Goal: Check status: Check status

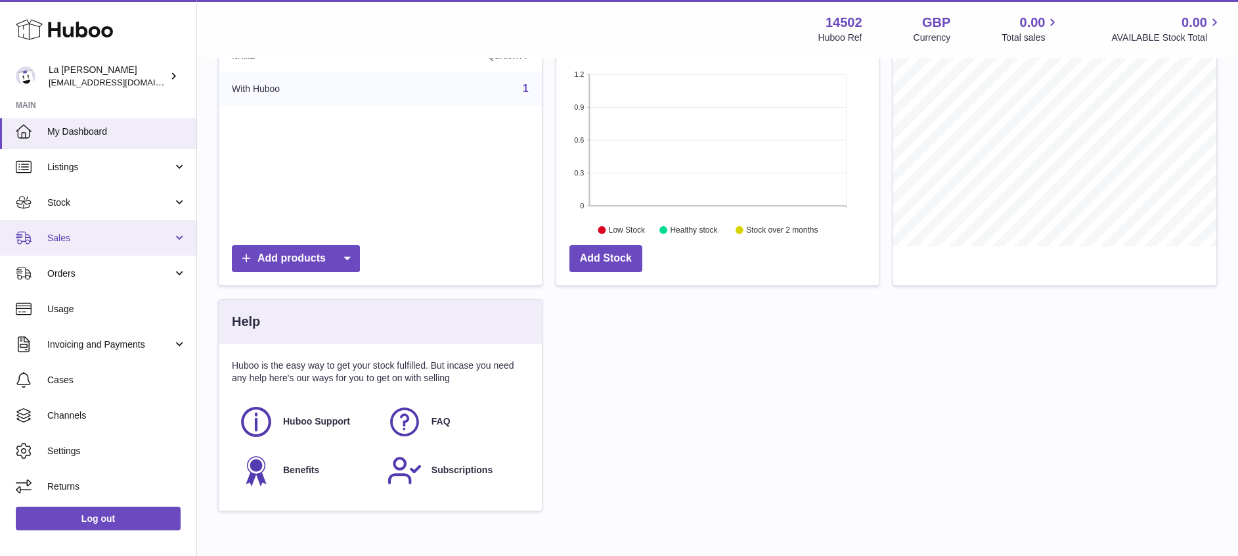
scroll to position [5, 0]
click at [98, 234] on span "Sales" at bounding box center [109, 237] width 125 height 12
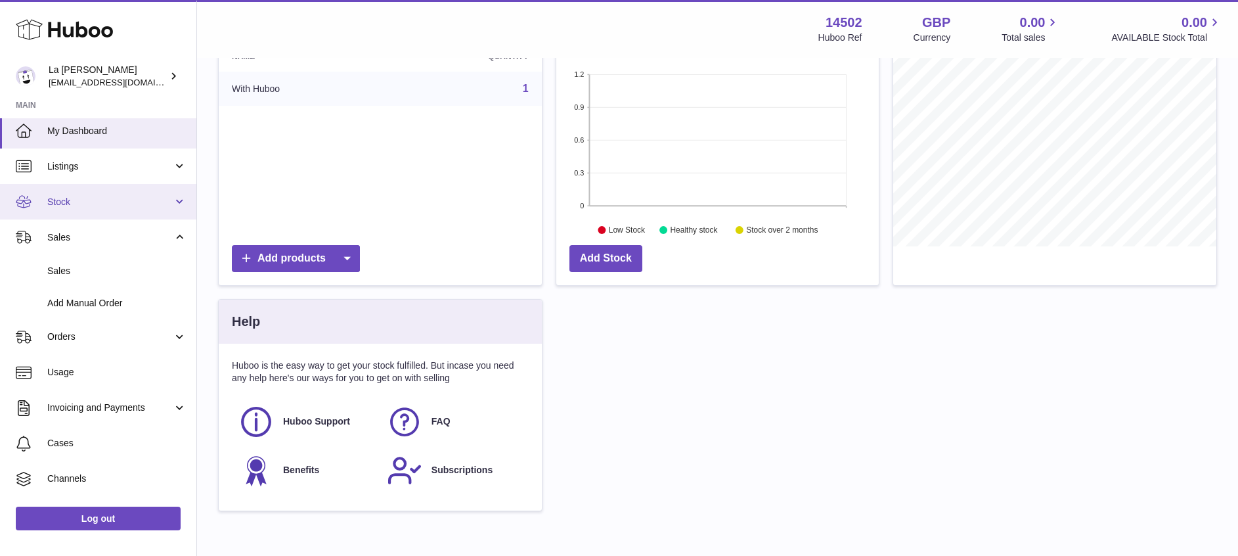
click at [95, 200] on span "Stock" at bounding box center [109, 202] width 125 height 12
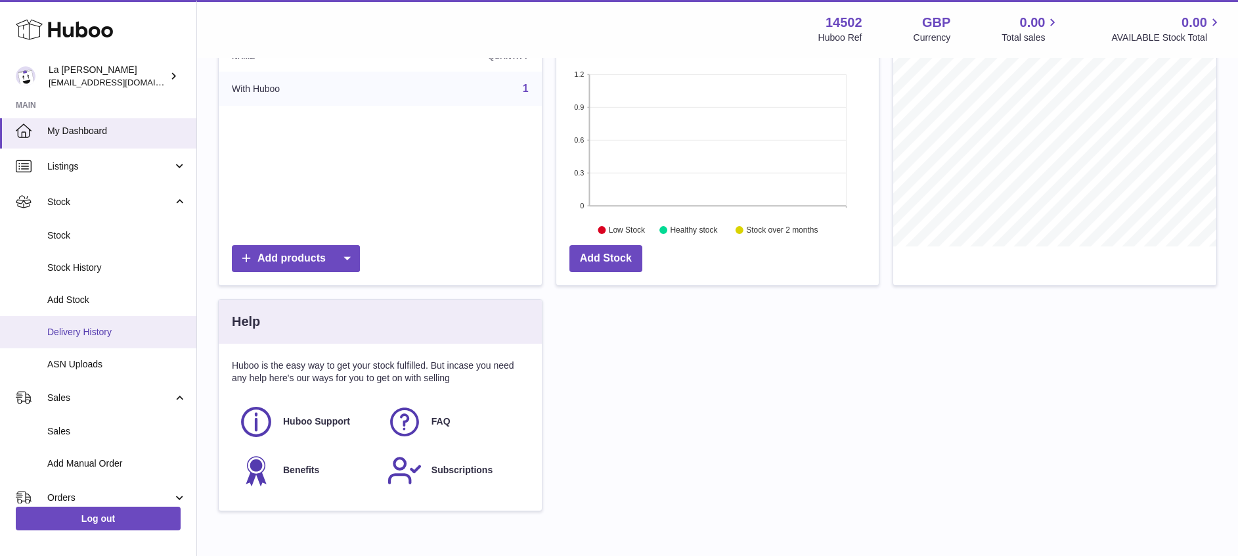
click at [97, 326] on span "Delivery History" at bounding box center [116, 332] width 139 height 12
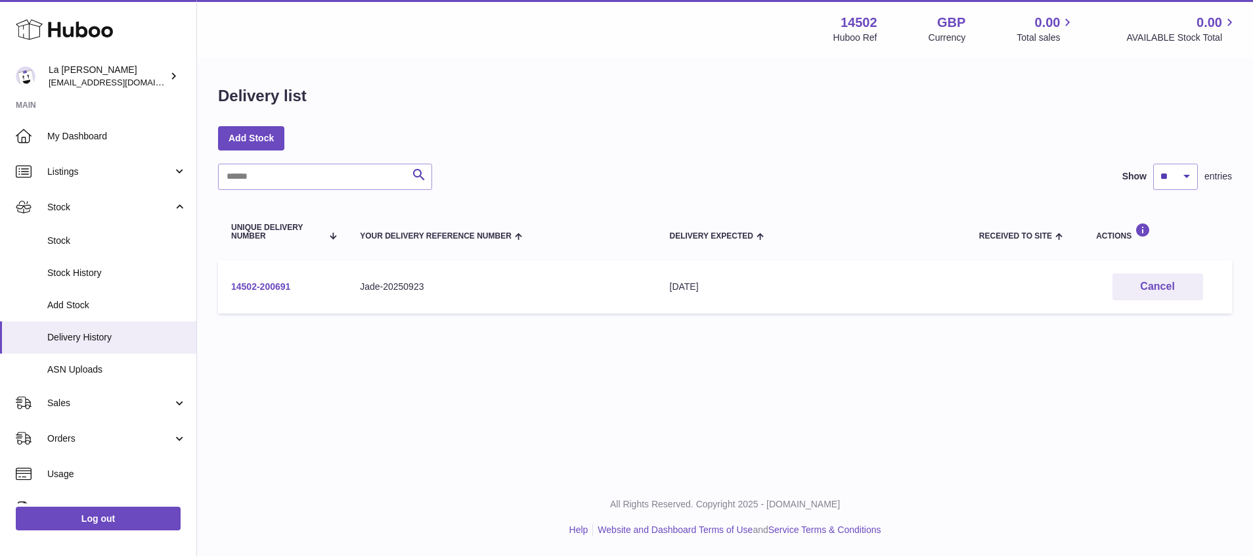
click at [261, 281] on link "14502-200691" at bounding box center [260, 286] width 59 height 11
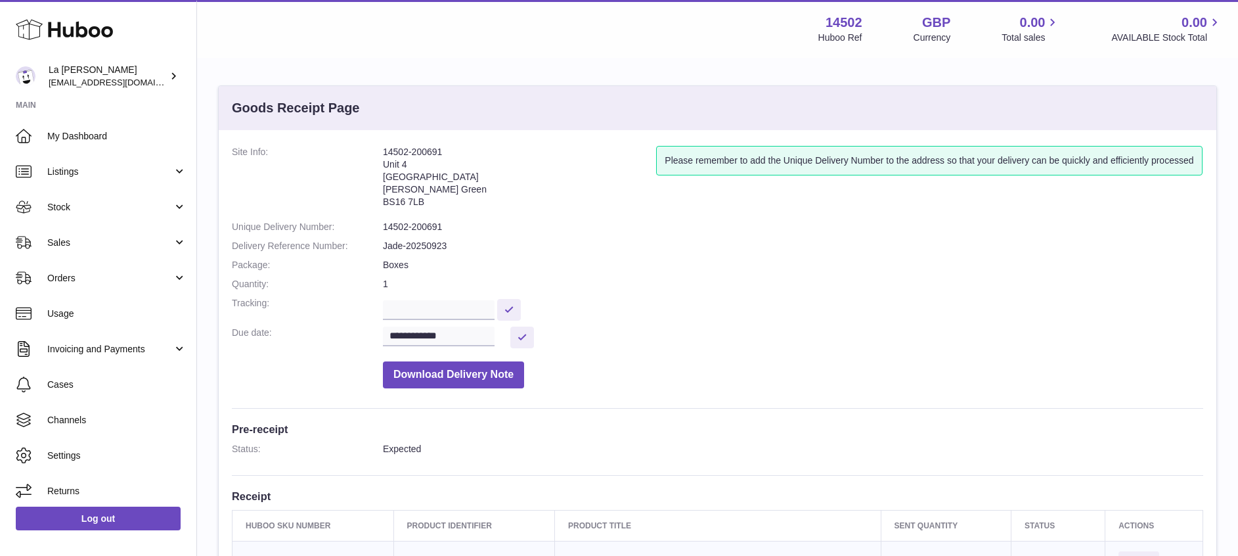
drag, startPoint x: 382, startPoint y: 152, endPoint x: 436, endPoint y: 196, distance: 69.7
click at [436, 196] on dl "**********" at bounding box center [718, 270] width 972 height 249
drag, startPoint x: 436, startPoint y: 196, endPoint x: 426, endPoint y: 194, distance: 10.6
click at [429, 196] on address "14502-200691 Unit 4 Vertex Park South Emerson's Green BS16 7LB" at bounding box center [519, 180] width 273 height 68
click at [412, 184] on address "14502-200691 Unit 4 Vertex Park South Emerson's Green BS16 7LB" at bounding box center [519, 180] width 273 height 68
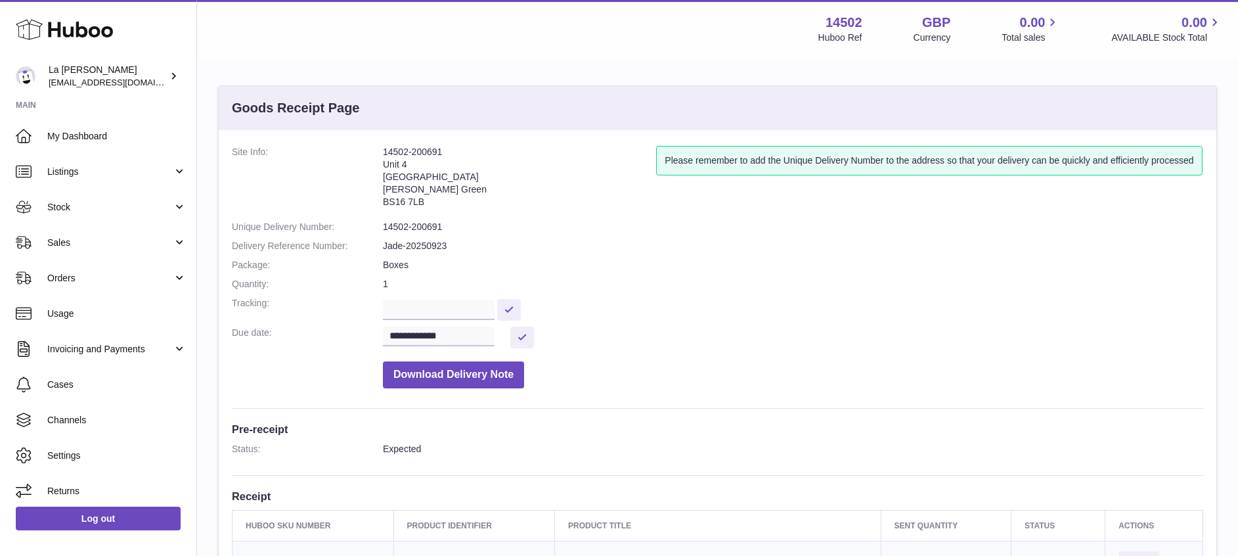
drag, startPoint x: 400, startPoint y: 158, endPoint x: 559, endPoint y: 169, distance: 159.4
click at [559, 169] on dl "**********" at bounding box center [718, 270] width 972 height 249
drag, startPoint x: 559, startPoint y: 169, endPoint x: 450, endPoint y: 186, distance: 110.4
click at [451, 185] on address "14502-200691 Unit 4 Vertex Park South Emerson's Green BS16 7LB" at bounding box center [519, 180] width 273 height 68
drag, startPoint x: 450, startPoint y: 186, endPoint x: 441, endPoint y: 171, distance: 17.4
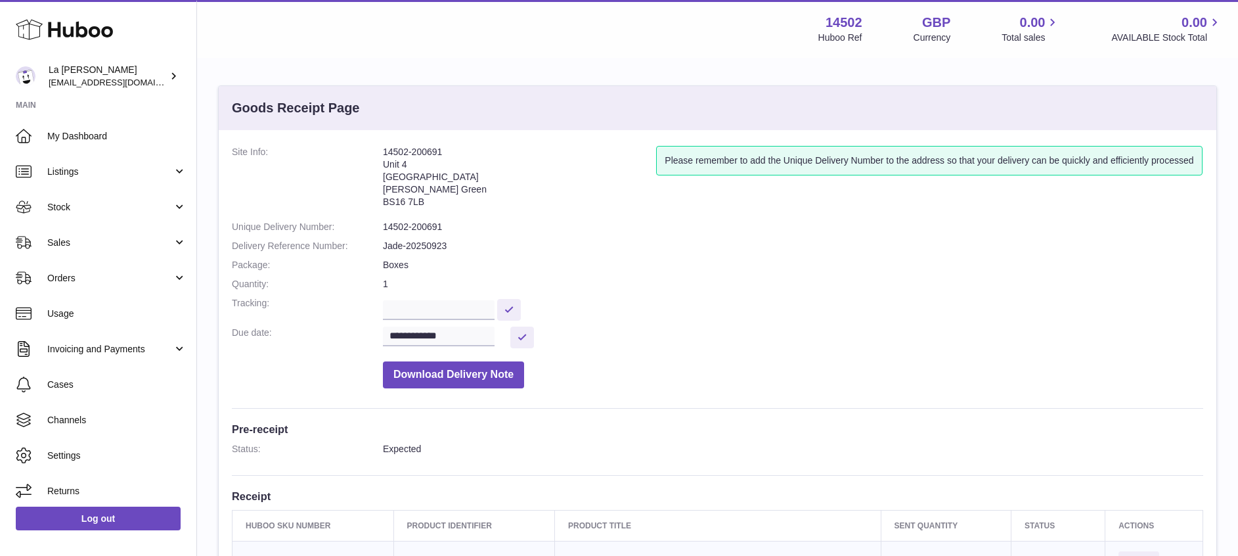
click at [445, 184] on address "14502-200691 Unit 4 Vertex Park South Emerson's Green BS16 7LB" at bounding box center [519, 180] width 273 height 68
click at [424, 179] on address "14502-200691 Unit 4 Vertex Park South Emerson's Green BS16 7LB" at bounding box center [519, 180] width 273 height 68
click at [421, 185] on address "14502-200691 Unit 4 Vertex Park South Emerson's Green BS16 7LB" at bounding box center [519, 180] width 273 height 68
click at [421, 183] on address "14502-200691 Unit 4 Vertex Park South Emerson's Green BS16 7LB" at bounding box center [519, 180] width 273 height 68
drag, startPoint x: 421, startPoint y: 183, endPoint x: 413, endPoint y: 183, distance: 8.6
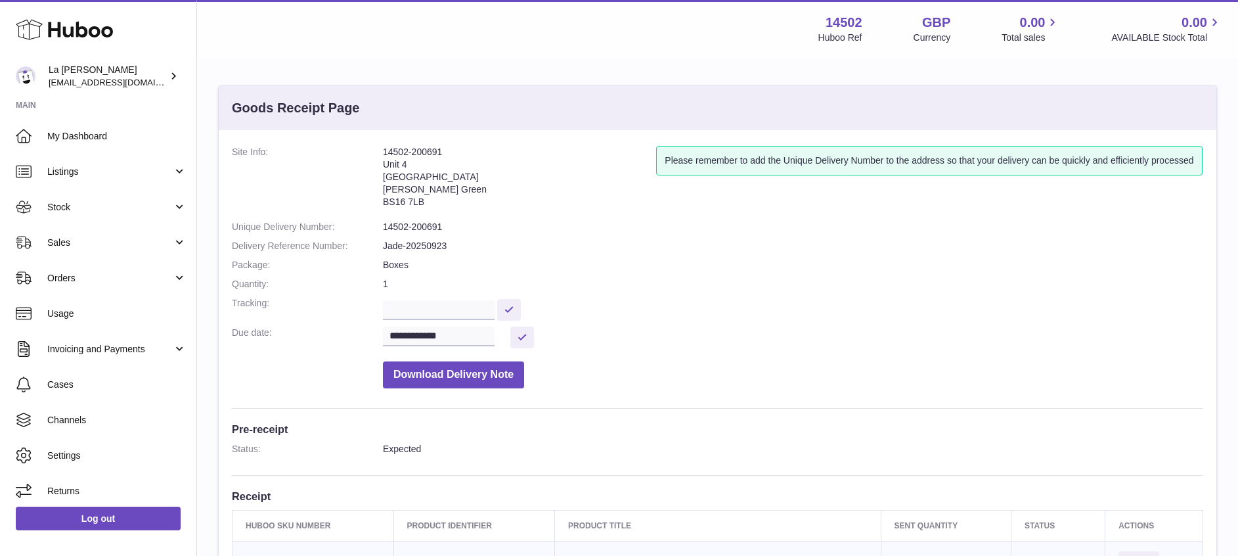
click at [413, 183] on address "14502-200691 Unit 4 Vertex Park South Emerson's Green BS16 7LB" at bounding box center [519, 180] width 273 height 68
drag, startPoint x: 413, startPoint y: 183, endPoint x: 420, endPoint y: 175, distance: 11.1
click at [420, 175] on address "14502-200691 Unit 4 Vertex Park South Emerson's Green BS16 7LB" at bounding box center [519, 180] width 273 height 68
click at [426, 189] on address "14502-200691 Unit 4 Vertex Park South Emerson's Green BS16 7LB" at bounding box center [519, 180] width 273 height 68
drag, startPoint x: 387, startPoint y: 148, endPoint x: 436, endPoint y: 200, distance: 71.6
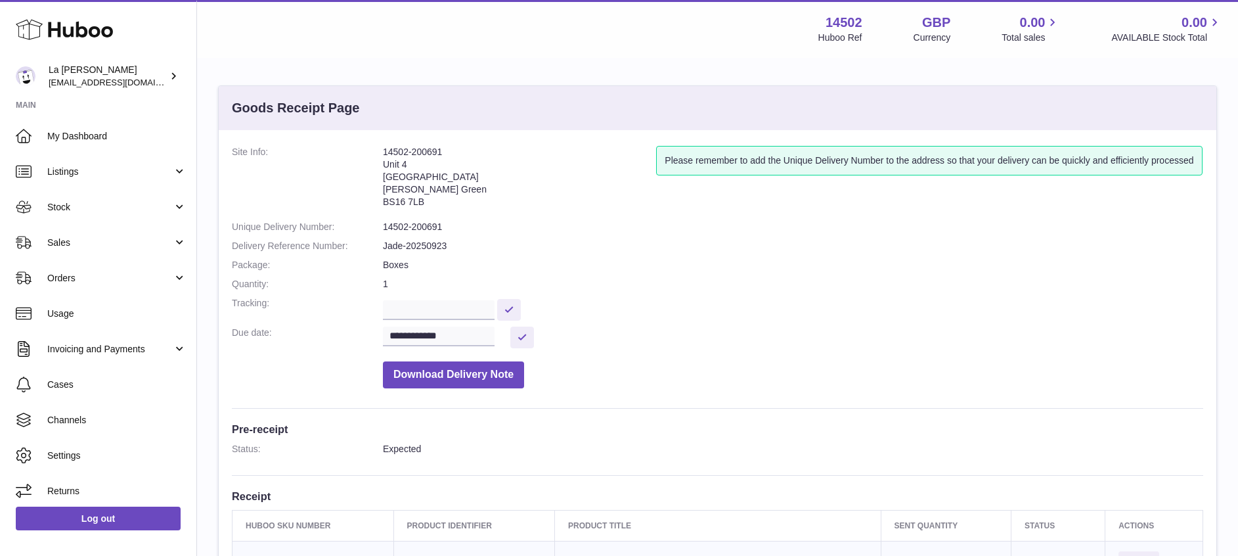
click at [436, 200] on address "14502-200691 Unit 4 Vertex Park South Emerson's Green BS16 7LB" at bounding box center [519, 180] width 273 height 68
drag, startPoint x: 436, startPoint y: 200, endPoint x: 398, endPoint y: 173, distance: 46.7
click at [398, 173] on address "14502-200691 Unit 4 Vertex Park South Emerson's Green BS16 7LB" at bounding box center [519, 180] width 273 height 68
click at [405, 167] on address "14502-200691 Unit 4 Vertex Park South Emerson's Green BS16 7LB" at bounding box center [519, 180] width 273 height 68
drag, startPoint x: 384, startPoint y: 149, endPoint x: 436, endPoint y: 212, distance: 81.2
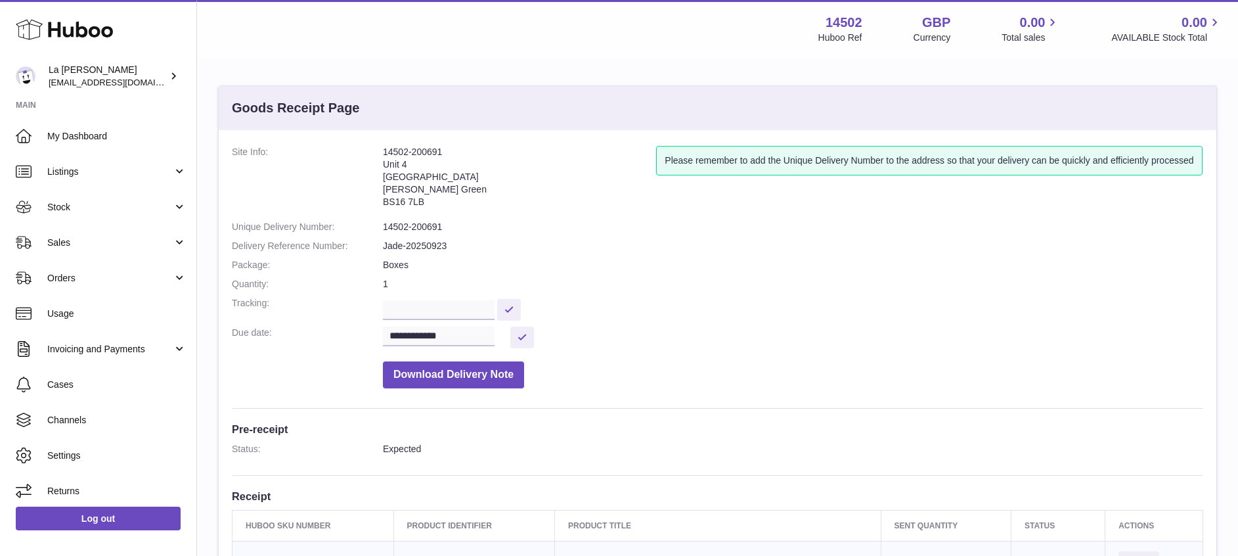
click at [436, 212] on address "14502-200691 Unit 4 Vertex Park South Emerson's Green BS16 7LB" at bounding box center [519, 180] width 273 height 68
drag, startPoint x: 436, startPoint y: 212, endPoint x: 406, endPoint y: 188, distance: 37.9
click at [406, 190] on address "14502-200691 Unit 4 Vertex Park South Emerson's Green BS16 7LB" at bounding box center [519, 180] width 273 height 68
click at [406, 187] on address "14502-200691 Unit 4 Vertex Park South Emerson's Green BS16 7LB" at bounding box center [519, 180] width 273 height 68
drag, startPoint x: 376, startPoint y: 173, endPoint x: 511, endPoint y: 164, distance: 135.6
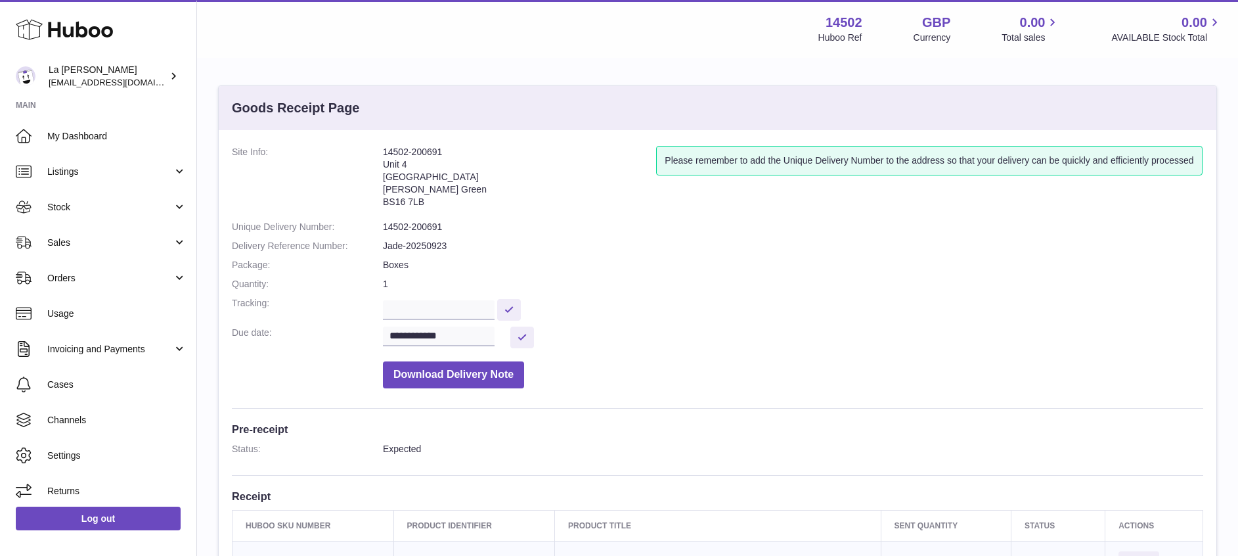
click at [511, 164] on dl "**********" at bounding box center [718, 270] width 972 height 249
drag, startPoint x: 511, startPoint y: 164, endPoint x: 438, endPoint y: 173, distance: 73.6
click at [438, 173] on address "14502-200691 Unit 4 Vertex Park South Emerson's Green BS16 7LB" at bounding box center [519, 180] width 273 height 68
click at [384, 175] on address "14502-200691 Unit 4 Vertex Park South Emerson's Green BS16 7LB" at bounding box center [519, 180] width 273 height 68
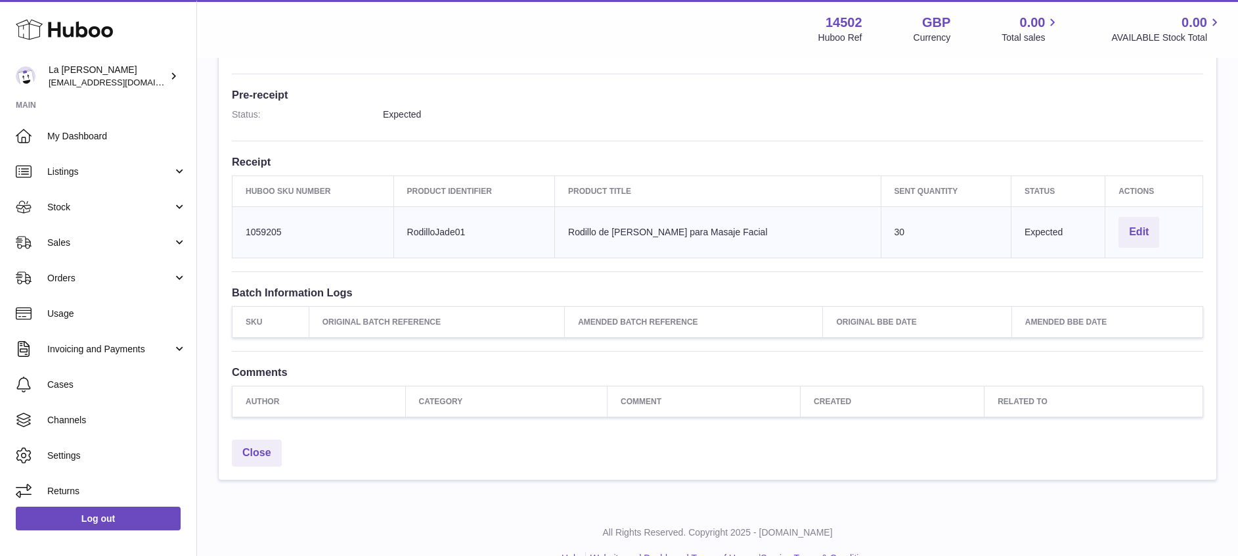
scroll to position [361, 0]
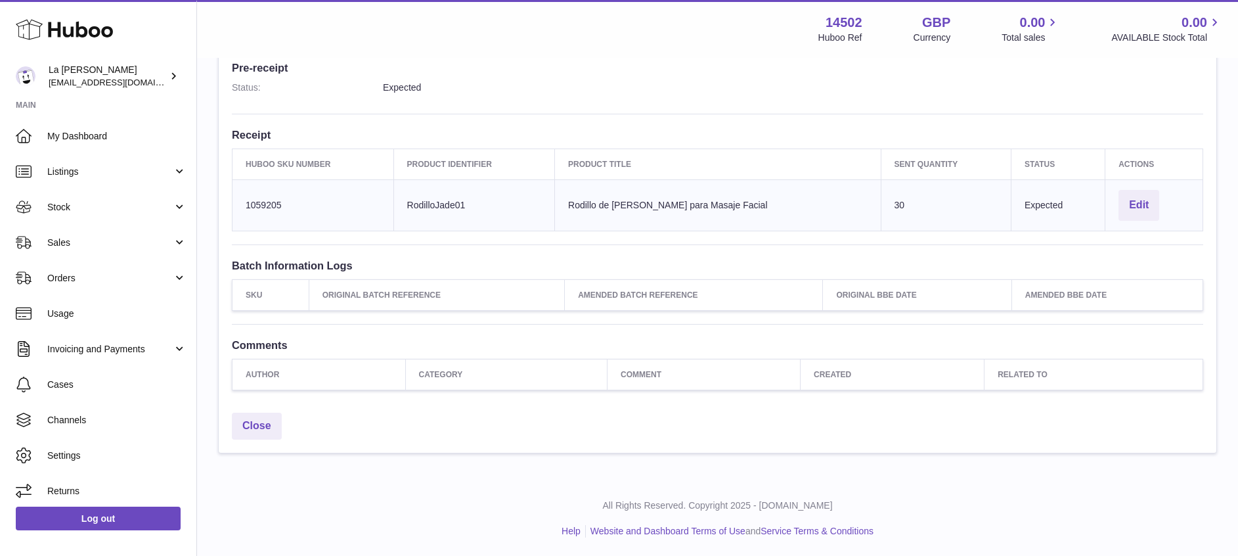
drag, startPoint x: 960, startPoint y: 189, endPoint x: 848, endPoint y: 192, distance: 112.4
click at [848, 192] on tr "Huboo SKU Number 1059205 Client Identifier RodilloJade01 Product title Rodillo …" at bounding box center [718, 204] width 971 height 51
drag, startPoint x: 848, startPoint y: 192, endPoint x: 618, endPoint y: 212, distance: 231.4
click at [623, 212] on td "Product title Rodillo de Jade para Masaje Facial" at bounding box center [718, 204] width 326 height 51
drag, startPoint x: 577, startPoint y: 202, endPoint x: 813, endPoint y: 198, distance: 236.5
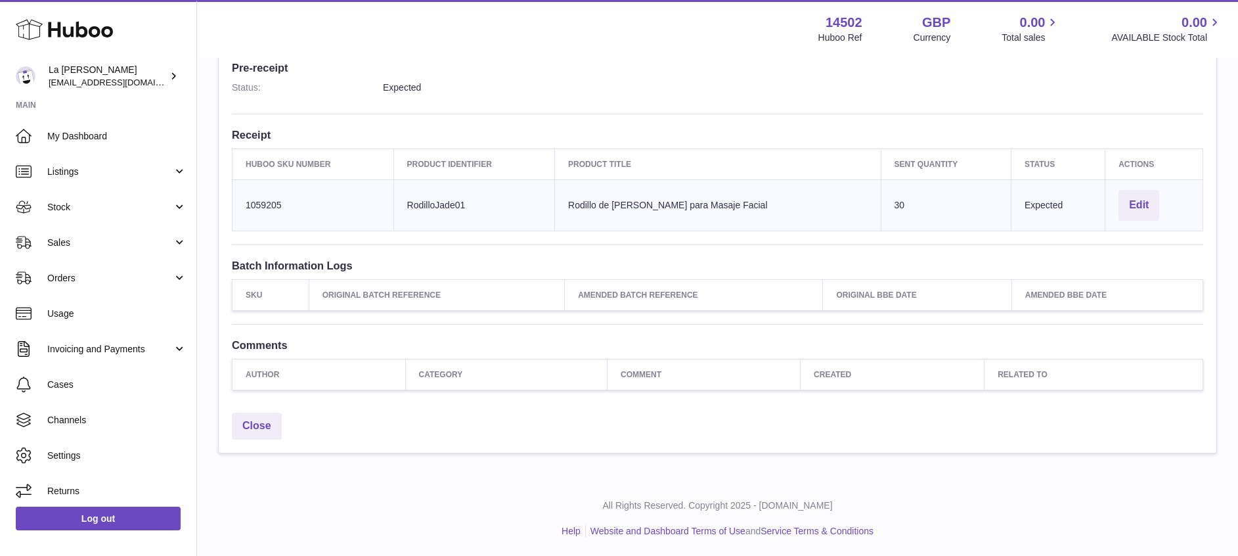
click at [813, 198] on td "Product title Rodillo de Jade para Masaje Facial" at bounding box center [718, 204] width 326 height 51
drag, startPoint x: 813, startPoint y: 198, endPoint x: 717, endPoint y: 205, distance: 96.2
click at [717, 205] on td "Product title Rodillo de Jade para Masaje Facial" at bounding box center [718, 204] width 326 height 51
click at [715, 205] on td "Product title Rodillo de Jade para Masaje Facial" at bounding box center [718, 204] width 326 height 51
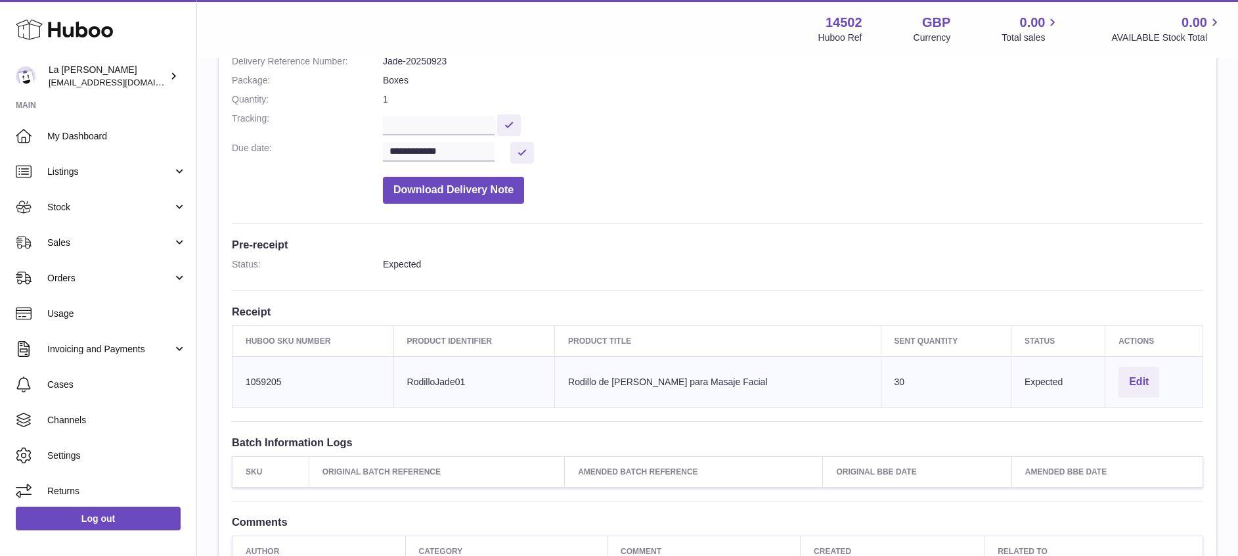
scroll to position [0, 0]
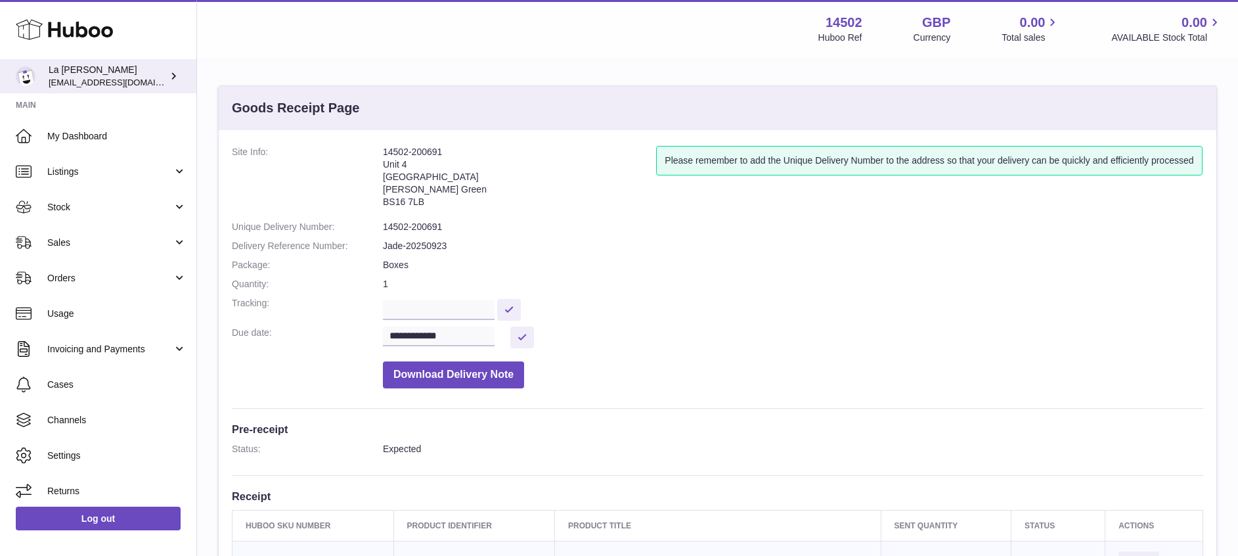
click at [121, 70] on div "La Tienda De Gómez internalAdmin-14502@internal.huboo.com" at bounding box center [108, 76] width 118 height 25
